Goal: Information Seeking & Learning: Learn about a topic

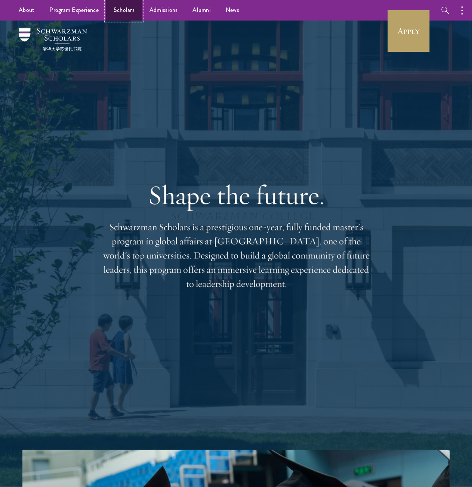
click at [124, 10] on link "Scholars" at bounding box center [124, 10] width 36 height 21
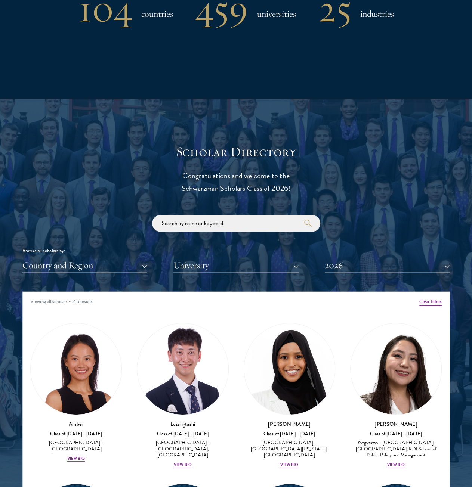
scroll to position [785, 0]
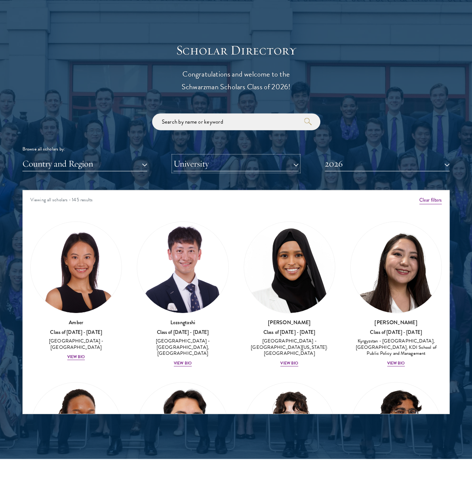
click at [240, 166] on button "University" at bounding box center [235, 163] width 125 height 15
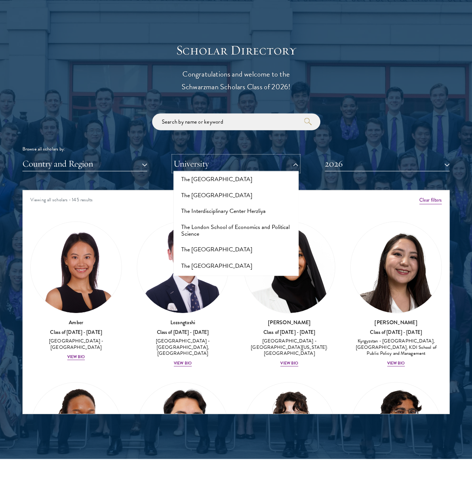
scroll to position [7647, 0]
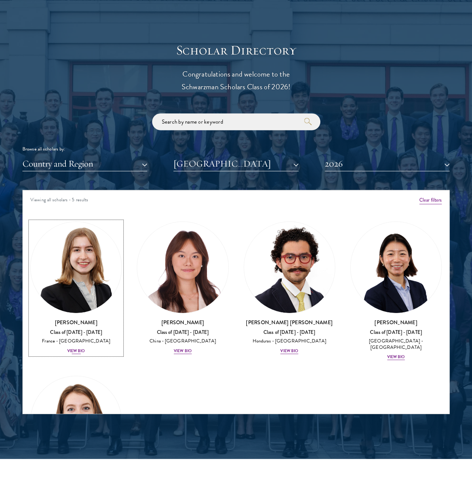
click at [83, 348] on div "View Bio" at bounding box center [76, 351] width 18 height 6
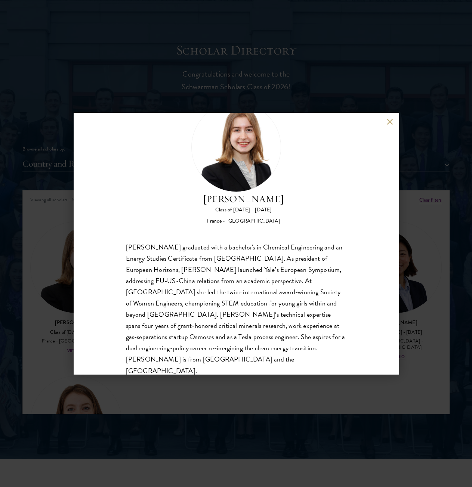
scroll to position [35, 0]
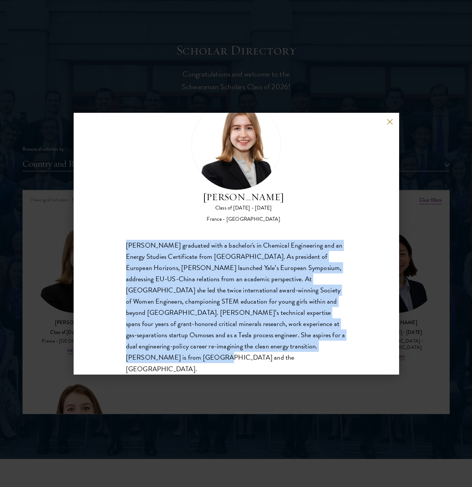
drag, startPoint x: 127, startPoint y: 243, endPoint x: 334, endPoint y: 348, distance: 231.9
click at [334, 348] on div "Anne-Amélie Campant graduated with a bachelor's in Chemical Engineering and an …" at bounding box center [236, 307] width 221 height 135
click at [332, 347] on div "Anne-Amélie Campant graduated with a bachelor's in Chemical Engineering and an …" at bounding box center [236, 307] width 221 height 135
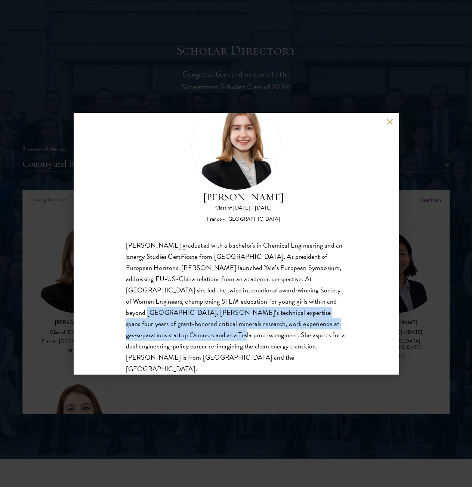
drag, startPoint x: 279, startPoint y: 301, endPoint x: 151, endPoint y: 339, distance: 133.8
click at [151, 339] on div "Anne-Amélie Campant graduated with a bachelor's in Chemical Engineering and an …" at bounding box center [236, 307] width 221 height 135
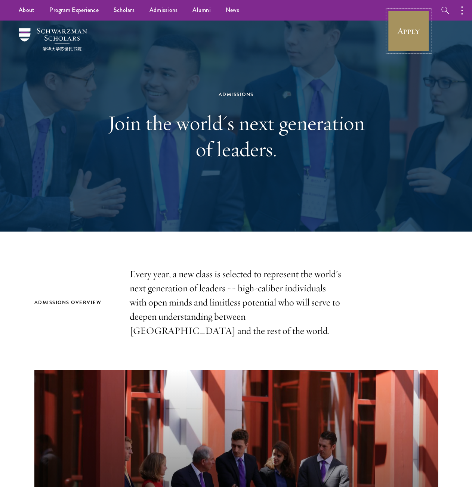
click at [413, 24] on link "Apply" at bounding box center [409, 31] width 42 height 42
